Goal: Task Accomplishment & Management: Complete application form

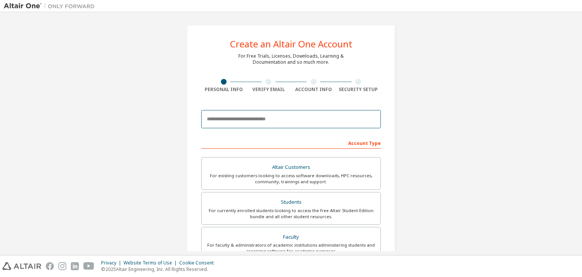
click at [282, 125] on input "email" at bounding box center [291, 119] width 180 height 18
type input "**********"
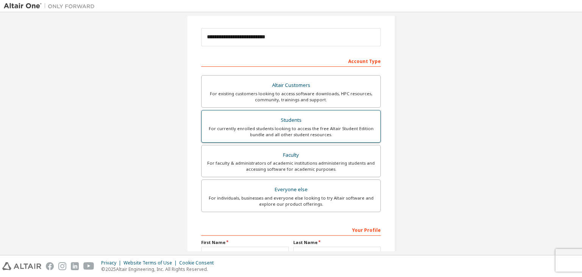
click at [312, 123] on div "Students" at bounding box center [291, 120] width 170 height 11
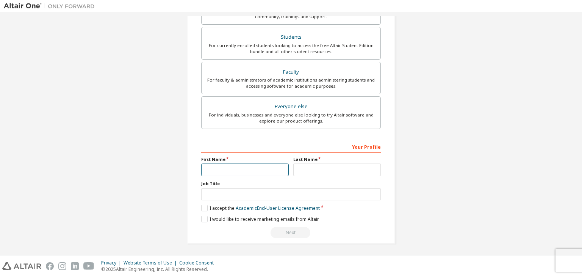
click at [238, 169] on input "text" at bounding box center [245, 169] width 88 height 13
type input "******"
click at [299, 167] on input "text" at bounding box center [337, 169] width 88 height 13
type input "*"
click at [303, 190] on input "text" at bounding box center [291, 194] width 180 height 13
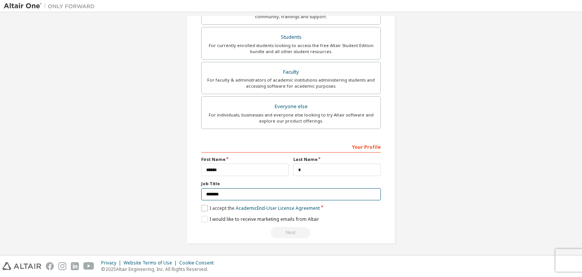
type input "*******"
click at [205, 207] on label "I accept the Academic End-User License Agreement" at bounding box center [260, 208] width 119 height 6
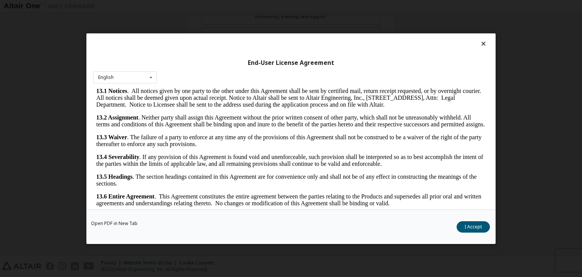
scroll to position [12, 0]
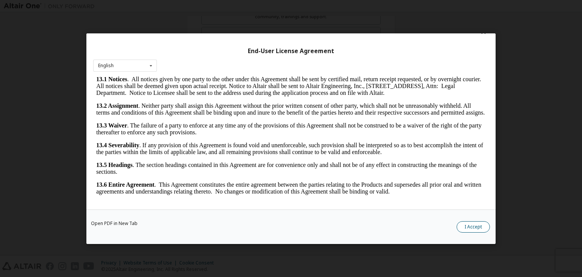
click at [459, 226] on button "I Accept" at bounding box center [473, 226] width 33 height 11
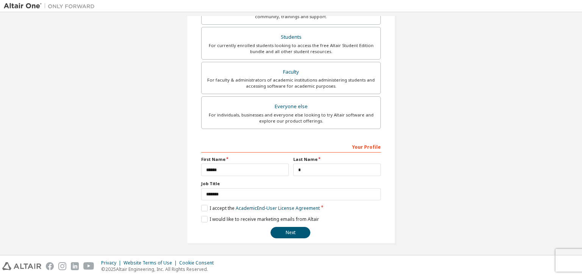
click at [249, 157] on label "First Name" at bounding box center [245, 159] width 88 height 6
drag, startPoint x: 247, startPoint y: 160, endPoint x: 257, endPoint y: 238, distance: 79.1
click at [257, 238] on div "**********" at bounding box center [291, 51] width 208 height 383
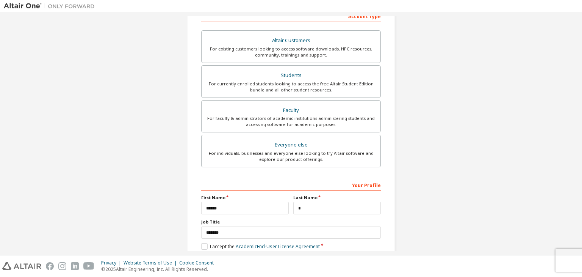
scroll to position [165, 0]
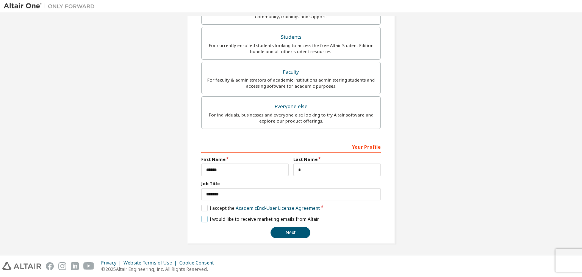
click at [207, 216] on label "I would like to receive marketing emails from Altair" at bounding box center [260, 219] width 118 height 6
click at [283, 230] on button "Next" at bounding box center [291, 232] width 40 height 11
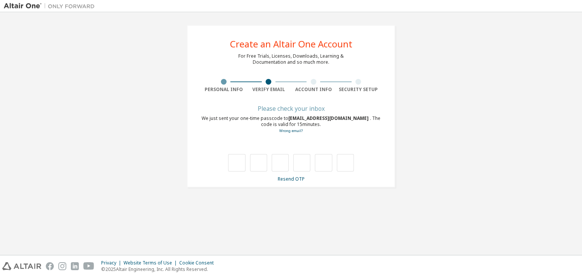
scroll to position [0, 0]
click at [238, 166] on input "text" at bounding box center [236, 162] width 17 height 17
click at [233, 156] on input "text" at bounding box center [236, 162] width 17 height 17
type input "*"
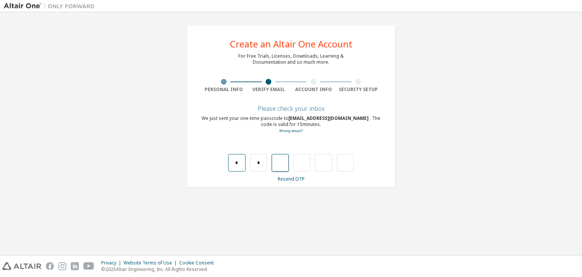
type input "*"
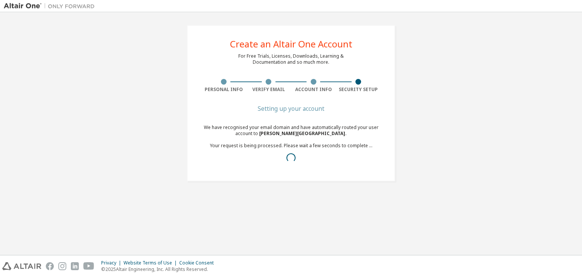
click at [467, 116] on div "Create an Altair One Account For Free Trials, Licenses, Downloads, Learning & D…" at bounding box center [291, 103] width 575 height 174
